Goal: Check status: Check status

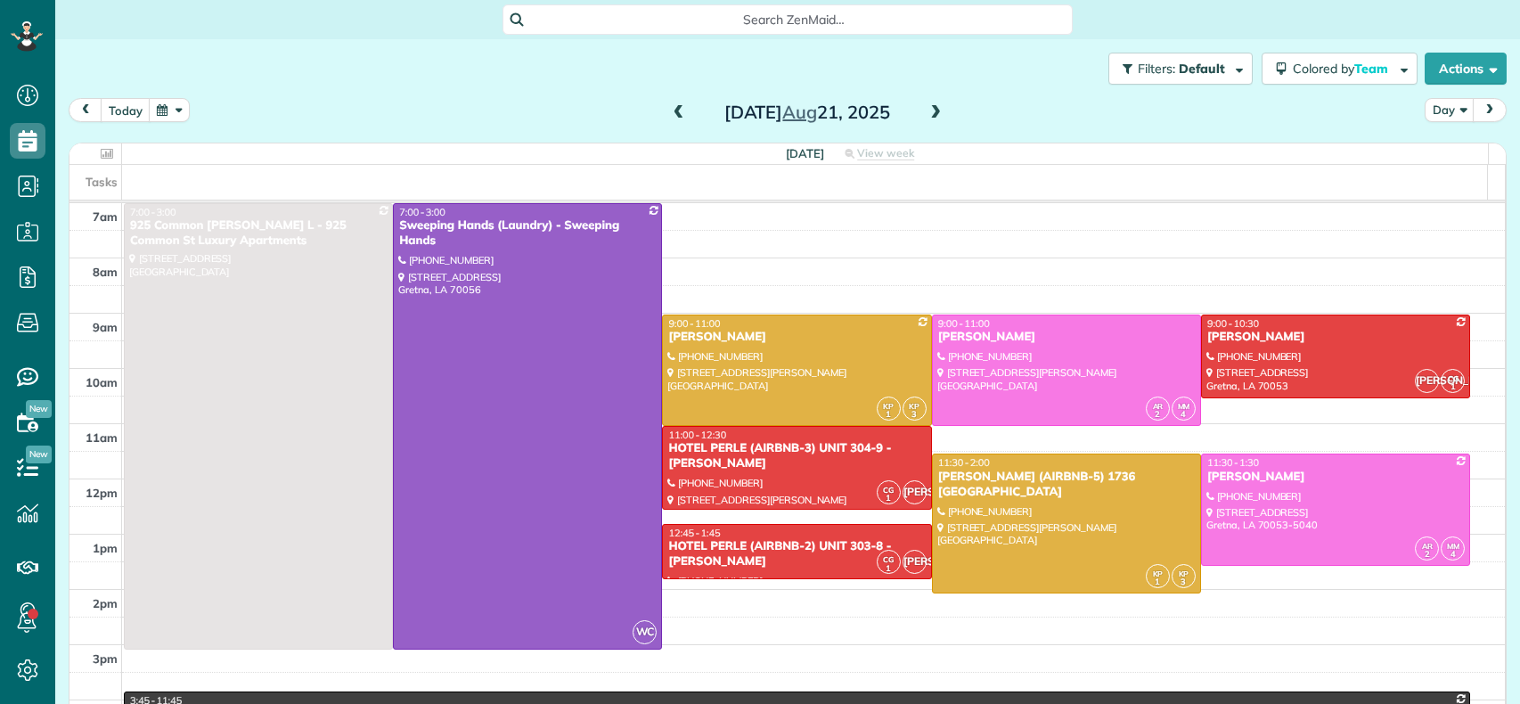
click at [669, 110] on span at bounding box center [679, 113] width 20 height 16
click at [669, 111] on span at bounding box center [679, 113] width 20 height 16
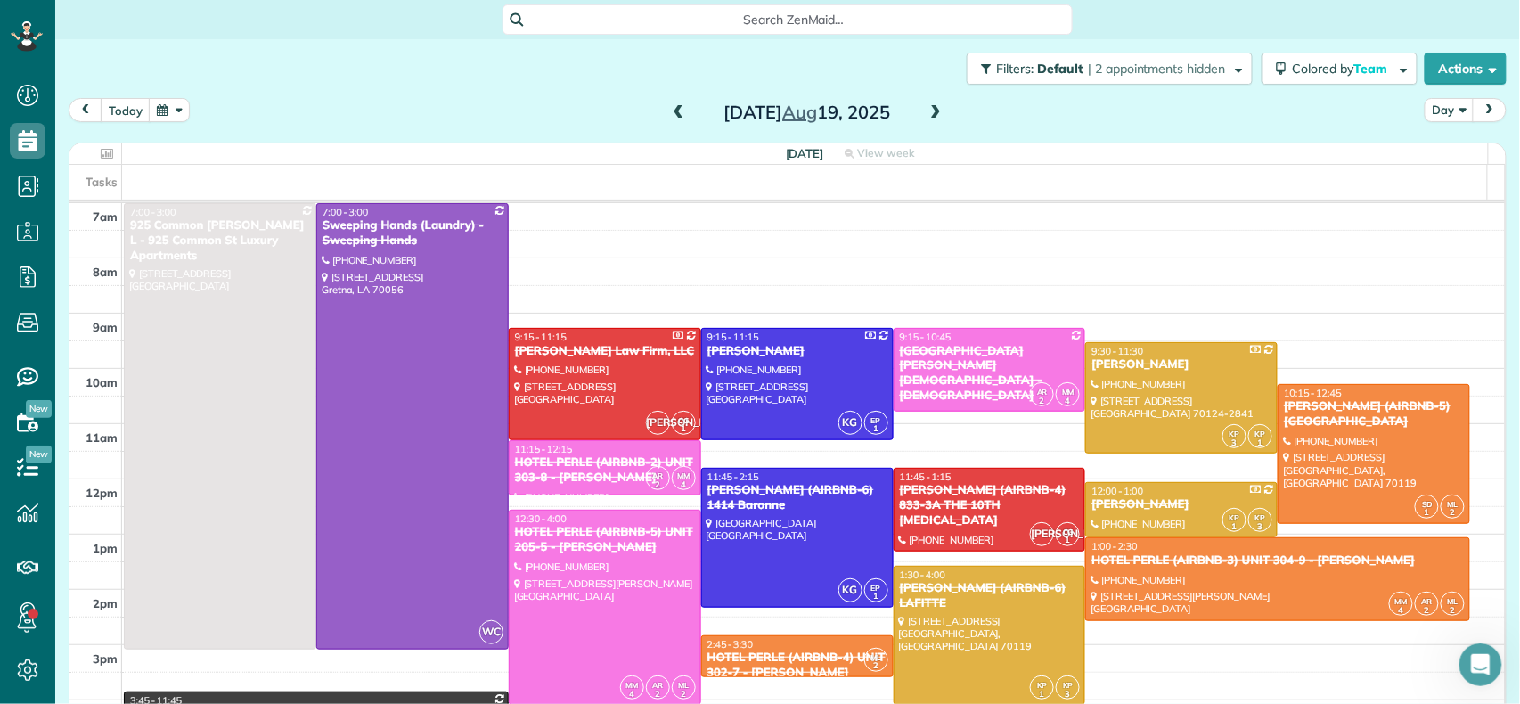
click at [935, 115] on span at bounding box center [936, 113] width 20 height 16
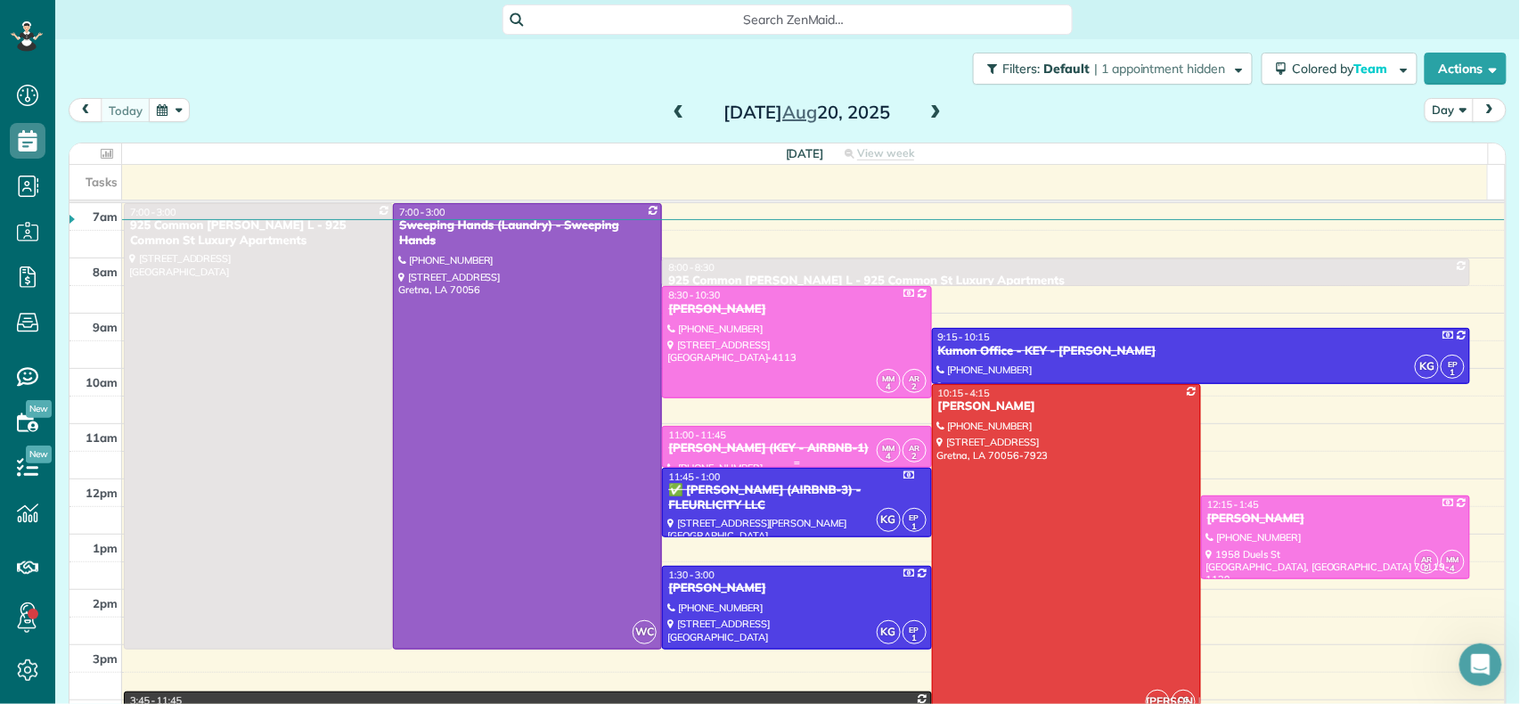
click at [717, 449] on div "[PERSON_NAME] (KEY - AIRBNB-1)" at bounding box center [796, 448] width 258 height 15
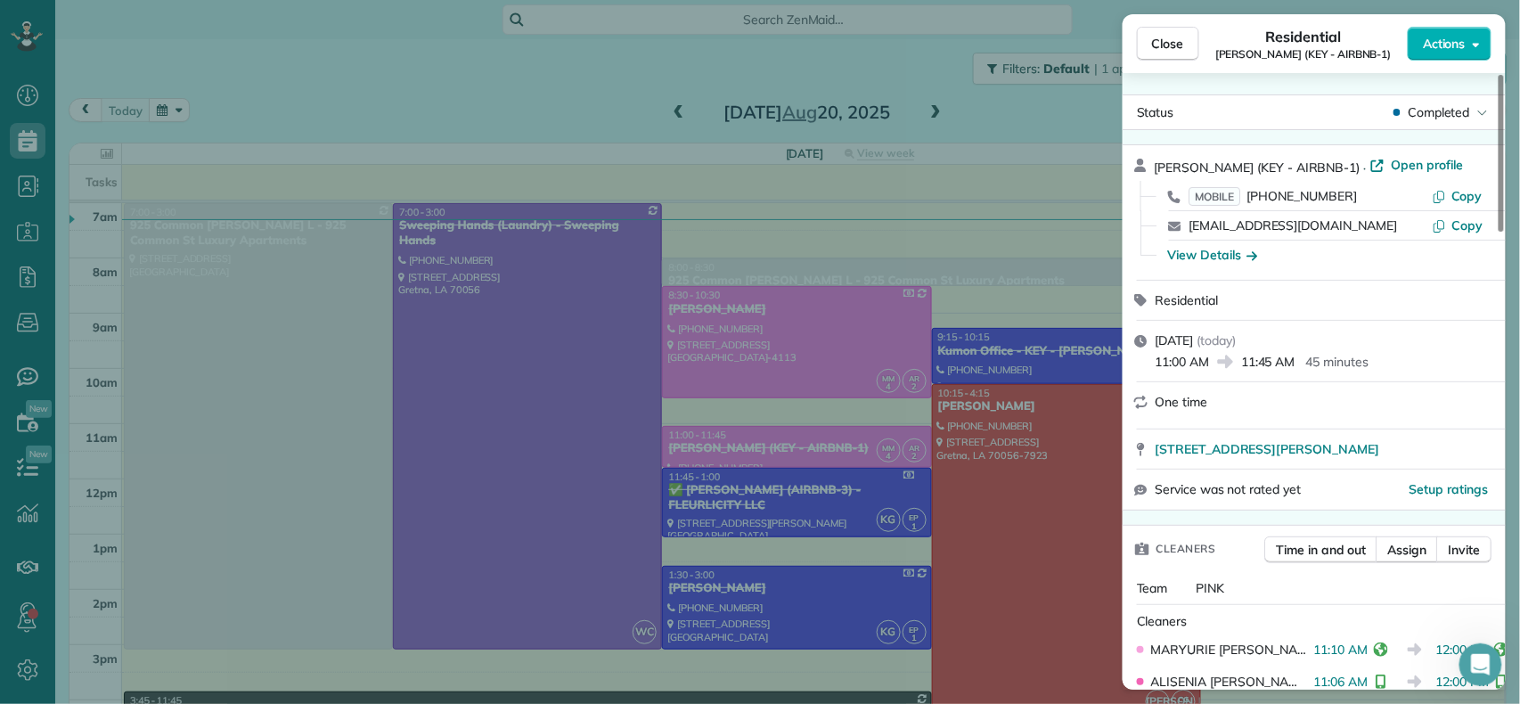
scroll to position [118, 0]
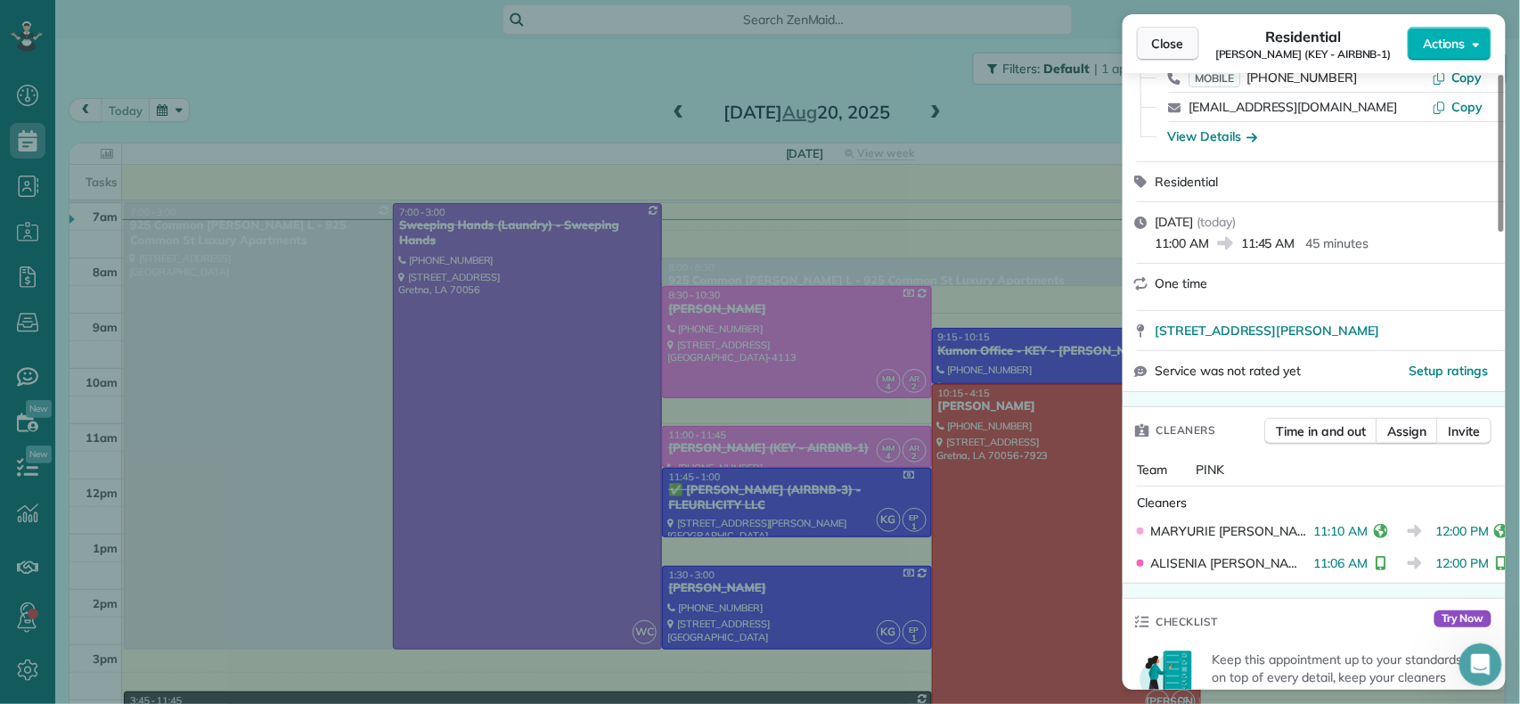
click at [1165, 37] on span "Close" at bounding box center [1168, 44] width 32 height 18
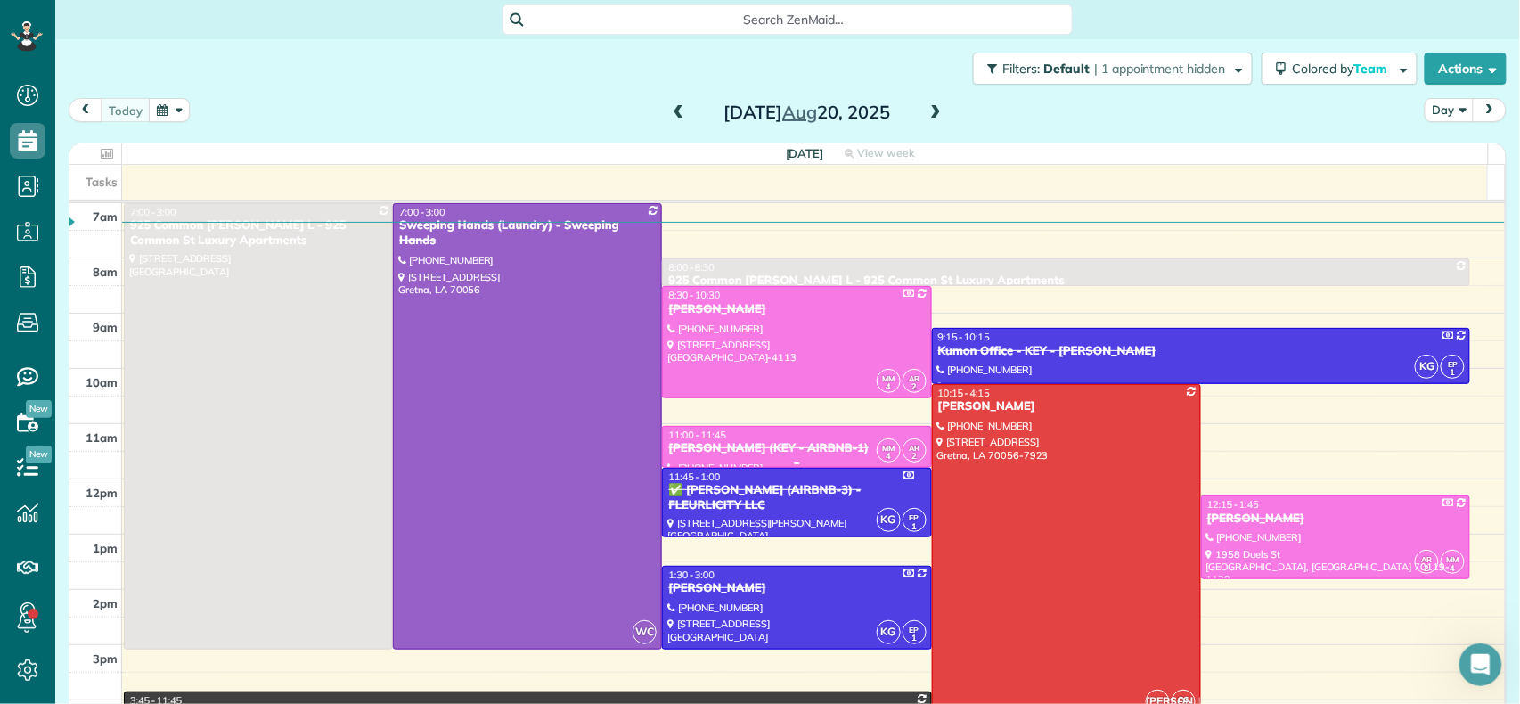
click at [750, 449] on div "[PERSON_NAME] (KEY - AIRBNB-1)" at bounding box center [796, 448] width 258 height 15
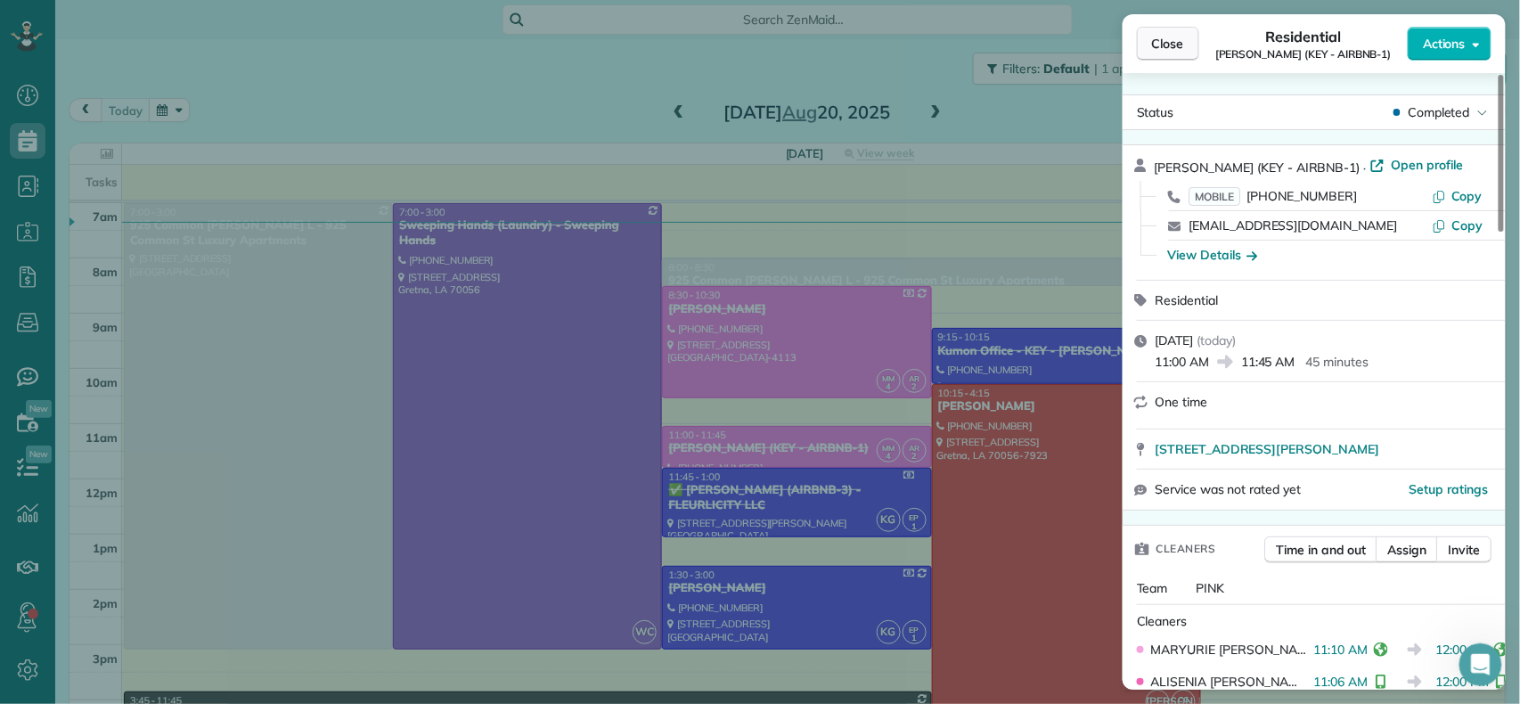
click at [1176, 53] on button "Close" at bounding box center [1168, 44] width 62 height 34
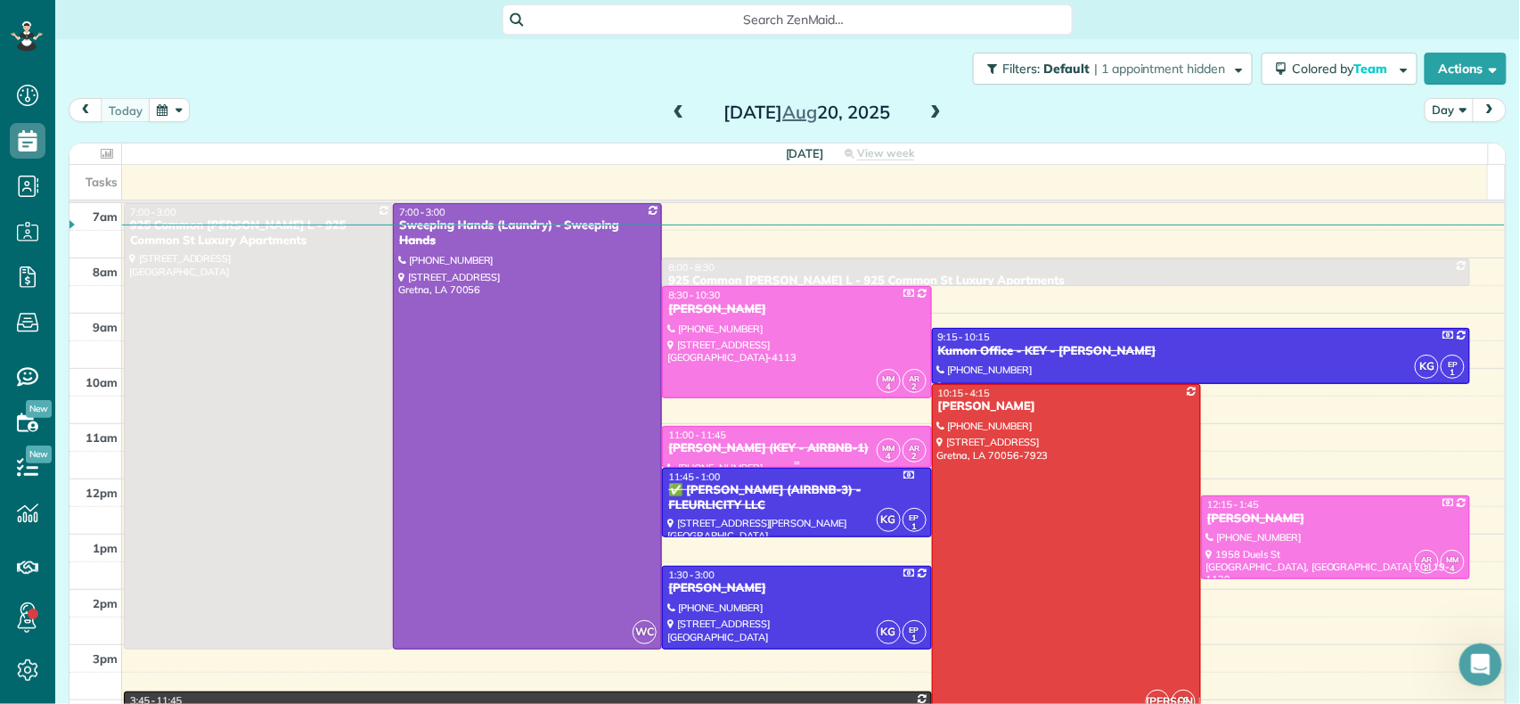
click at [763, 449] on div "[PERSON_NAME] (KEY - AIRBNB-1)" at bounding box center [796, 448] width 258 height 15
